Goal: Use online tool/utility: Use online tool/utility

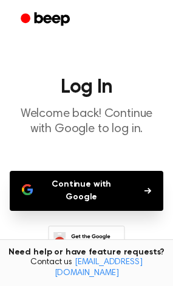
drag, startPoint x: 84, startPoint y: 183, endPoint x: 135, endPoint y: 102, distance: 95.4
click at [135, 102] on main "Log In Welcome back! Continue with Google to log in. Continue with Google Don't…" at bounding box center [86, 191] width 173 height 383
click at [67, 190] on button "Continue with Google" at bounding box center [86, 191] width 153 height 40
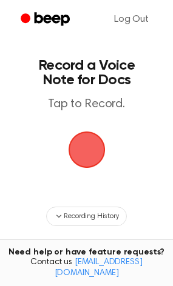
click at [89, 151] on span "button" at bounding box center [85, 149] width 41 height 41
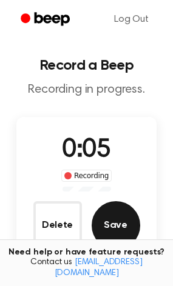
click at [107, 218] on button "Save" at bounding box center [116, 225] width 48 height 48
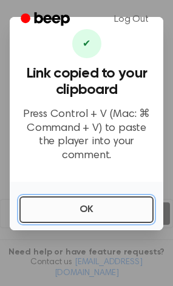
click at [60, 204] on button "OK" at bounding box center [86, 209] width 134 height 27
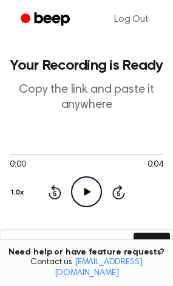
click at [76, 184] on icon "Play Audio" at bounding box center [86, 191] width 31 height 31
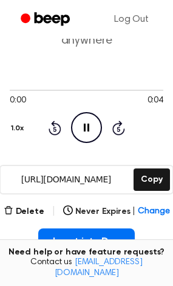
scroll to position [68, 0]
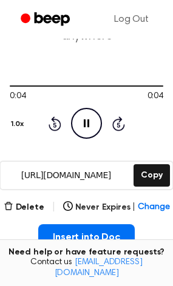
click at [83, 132] on icon "Pause Audio" at bounding box center [86, 123] width 31 height 31
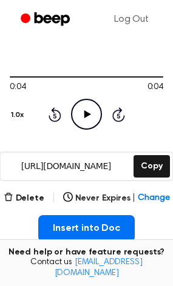
scroll to position [0, 0]
